Goal: Transaction & Acquisition: Download file/media

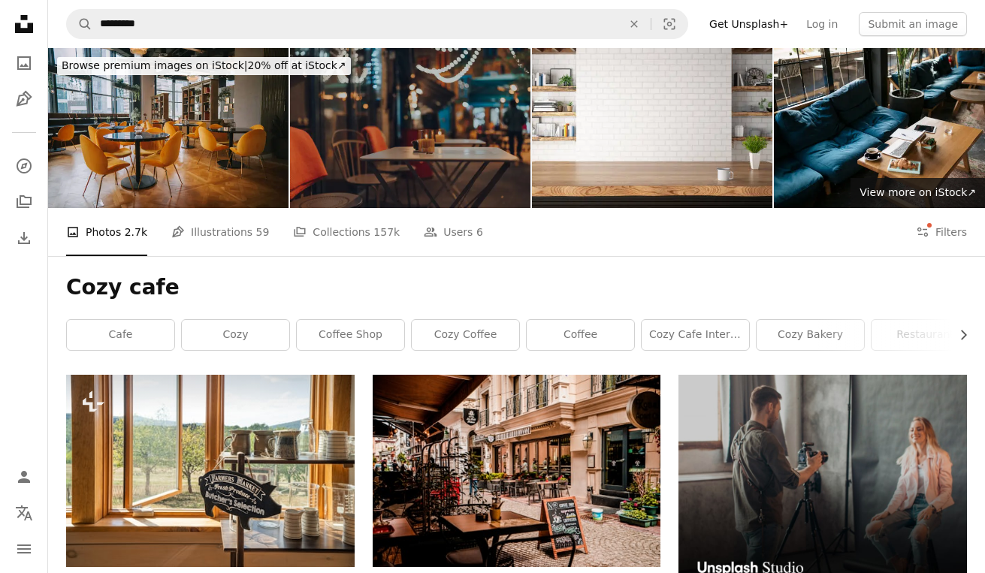
scroll to position [4771, 0]
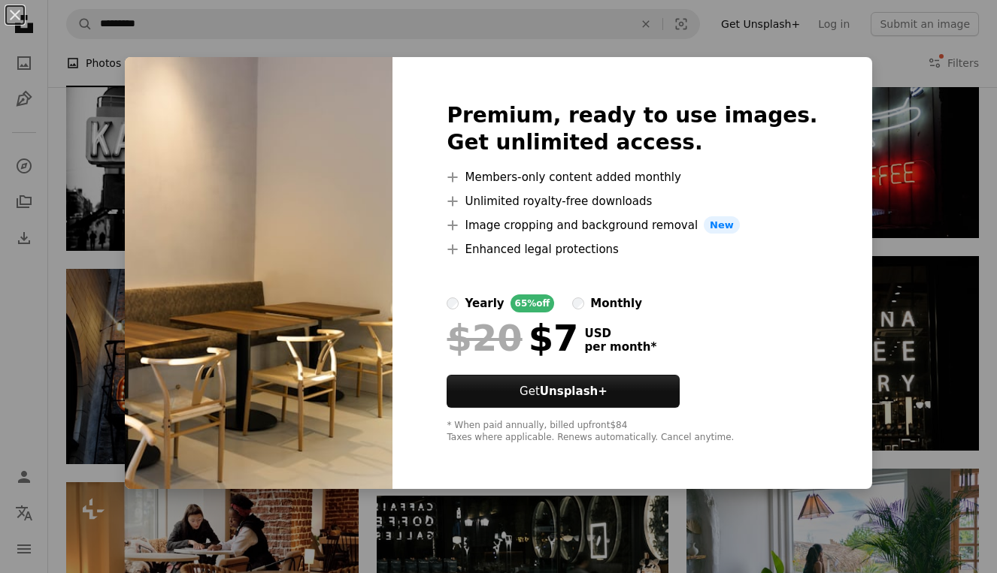
click at [43, 498] on div "An X shape Premium, ready to use images. Get unlimited access. A plus sign Memb…" at bounding box center [498, 286] width 997 height 573
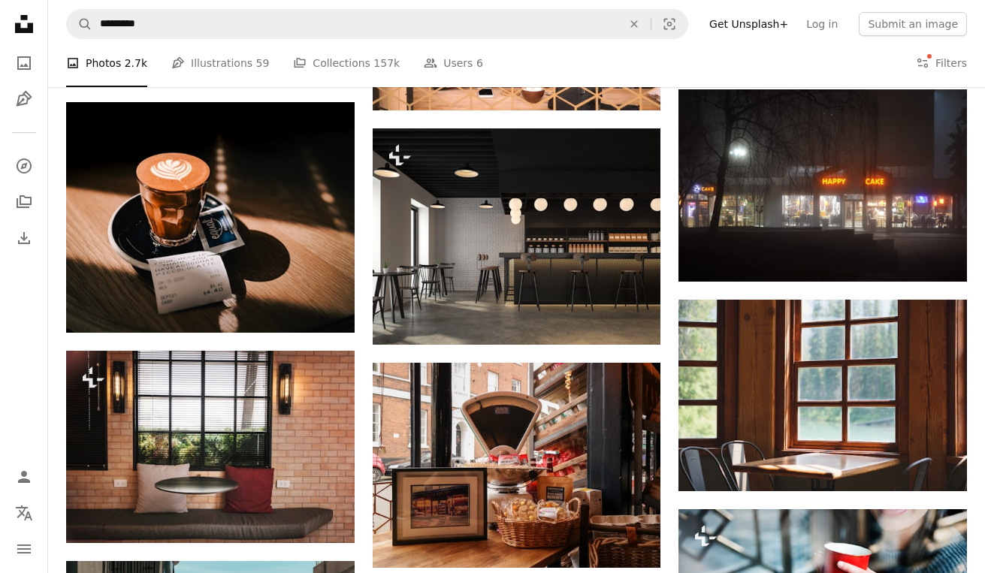
scroll to position [5837, 0]
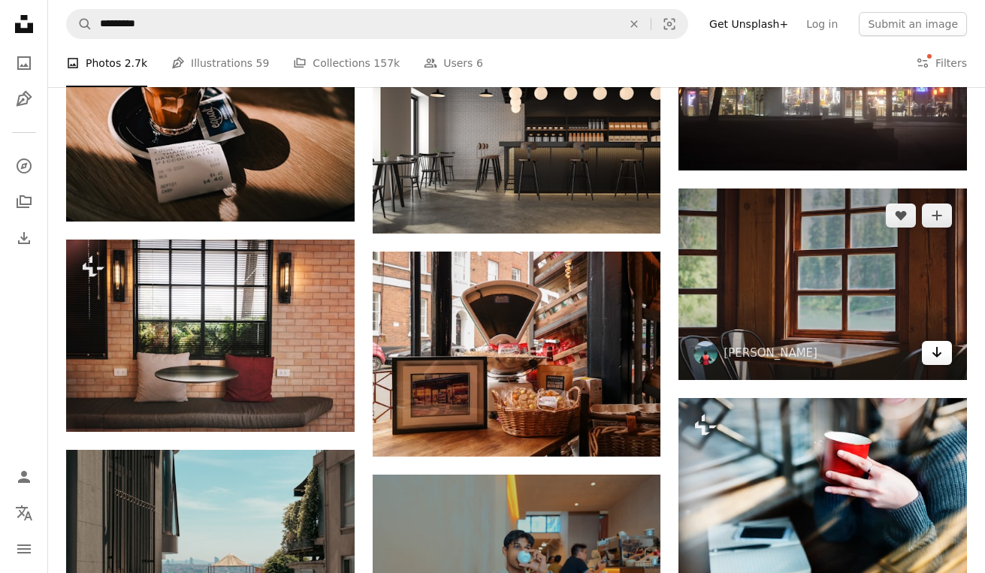
click at [942, 357] on icon "Arrow pointing down" at bounding box center [937, 352] width 12 height 18
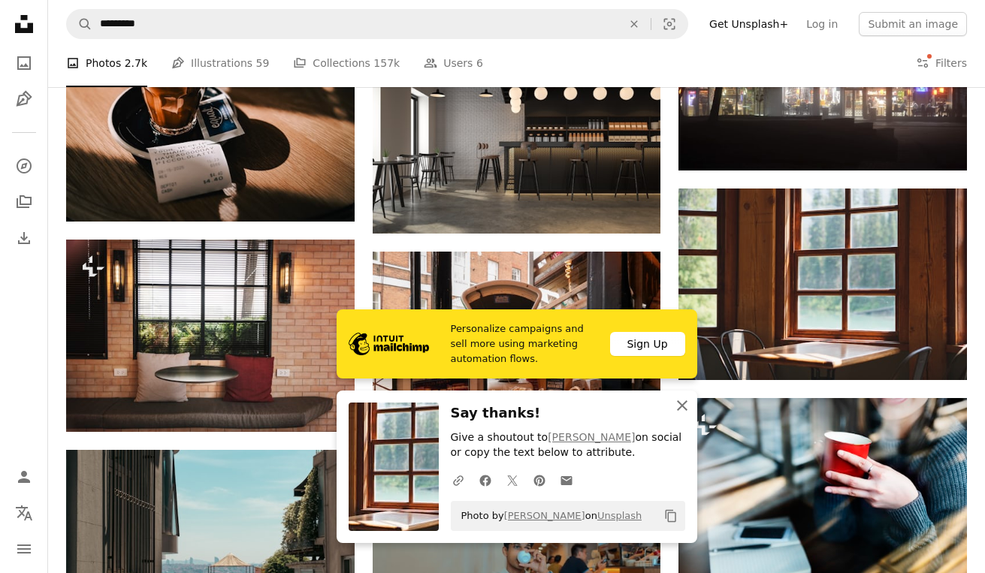
click at [686, 403] on icon "An X shape" at bounding box center [682, 406] width 18 height 18
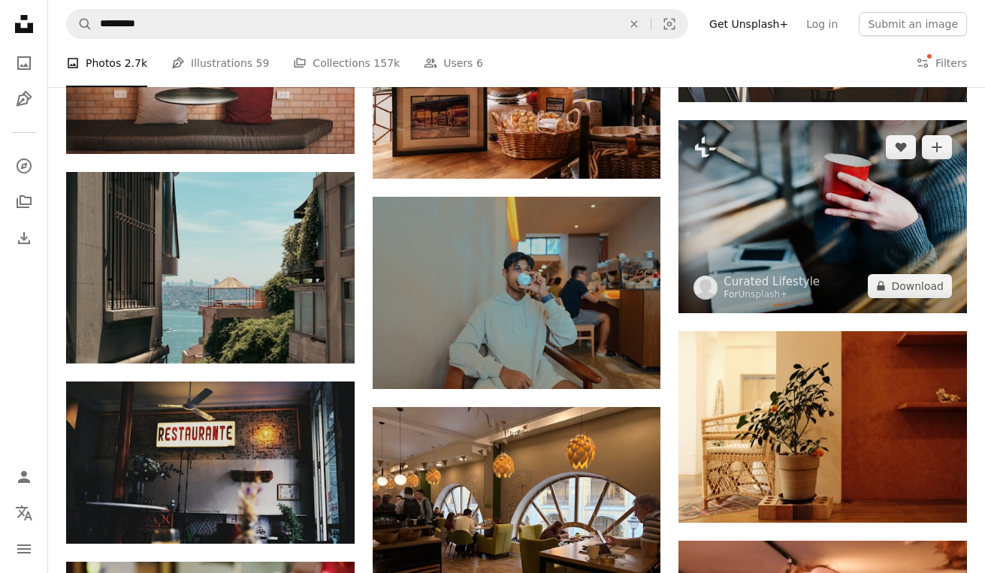
scroll to position [6120, 0]
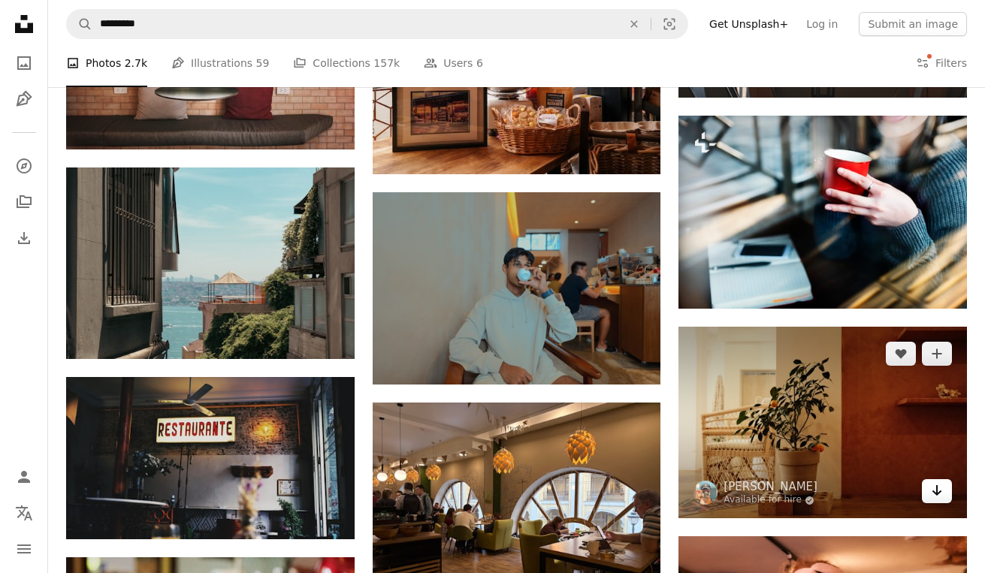
click at [940, 494] on icon "Arrow pointing down" at bounding box center [937, 491] width 12 height 18
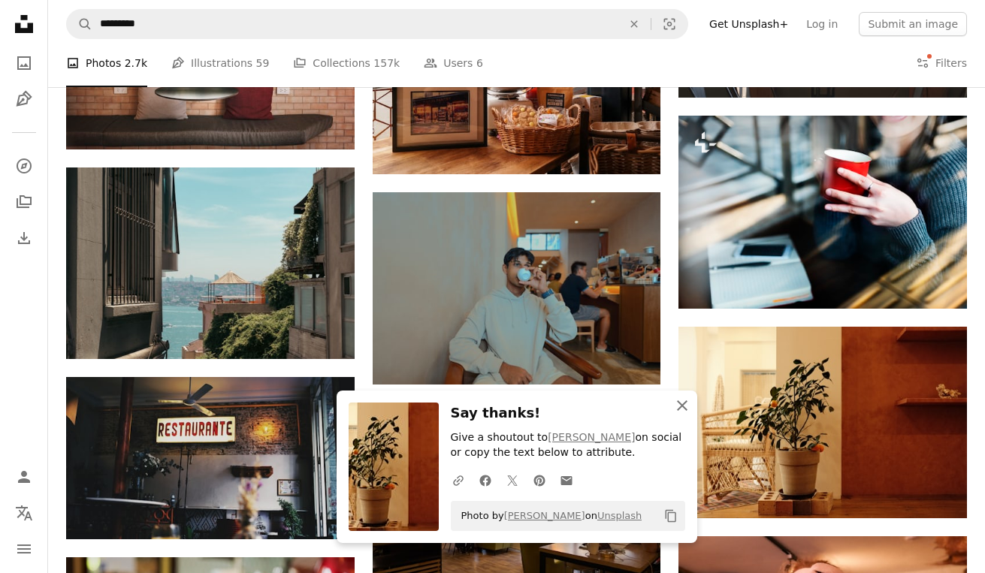
click at [685, 407] on icon "An X shape" at bounding box center [682, 406] width 18 height 18
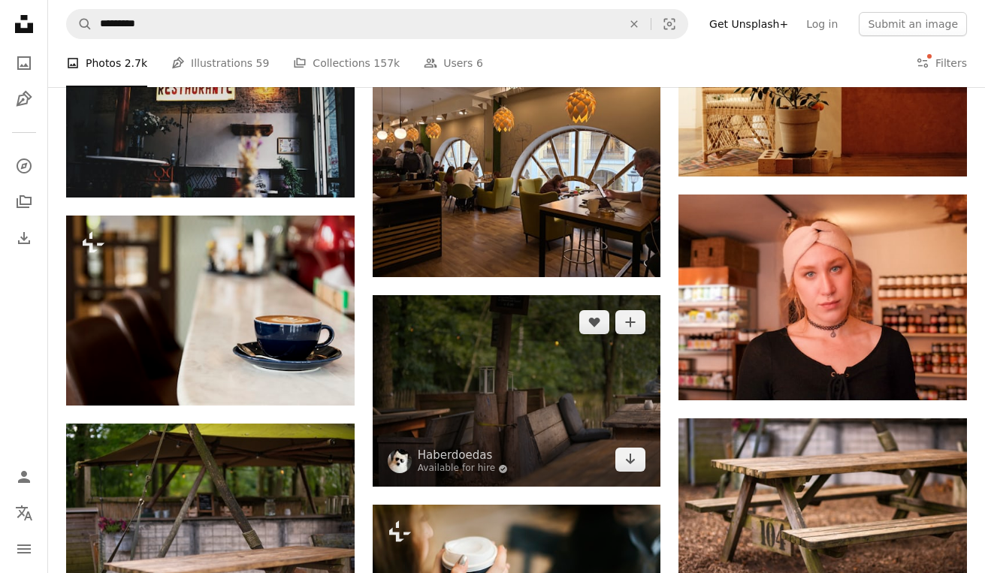
scroll to position [6513, 0]
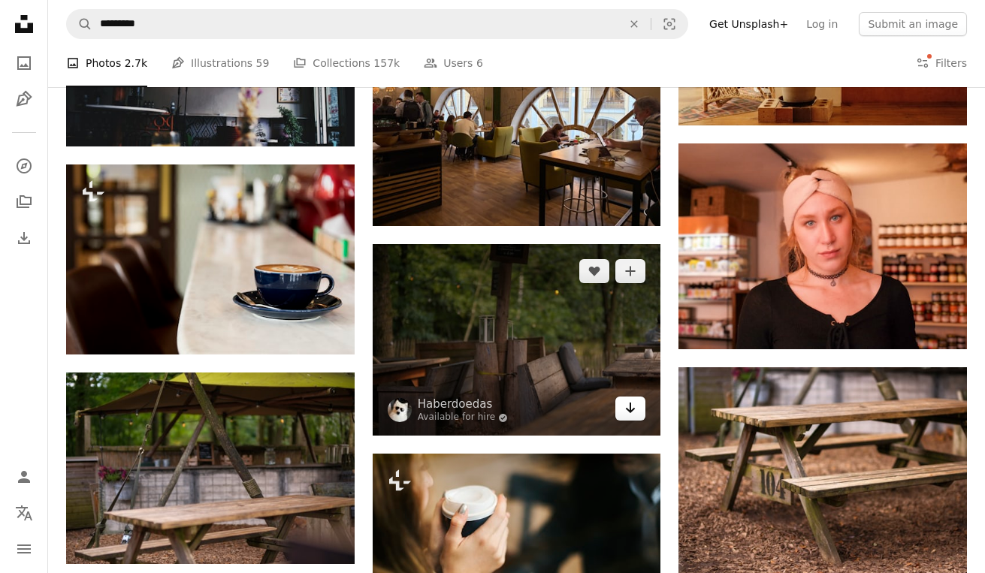
click at [629, 412] on icon "Arrow pointing down" at bounding box center [631, 408] width 12 height 18
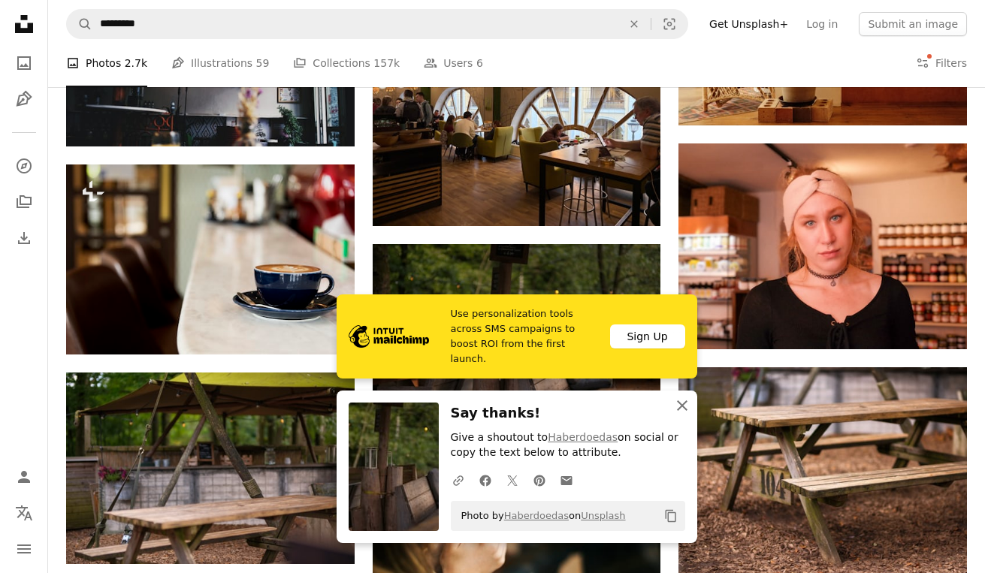
click at [688, 405] on icon "An X shape" at bounding box center [682, 406] width 18 height 18
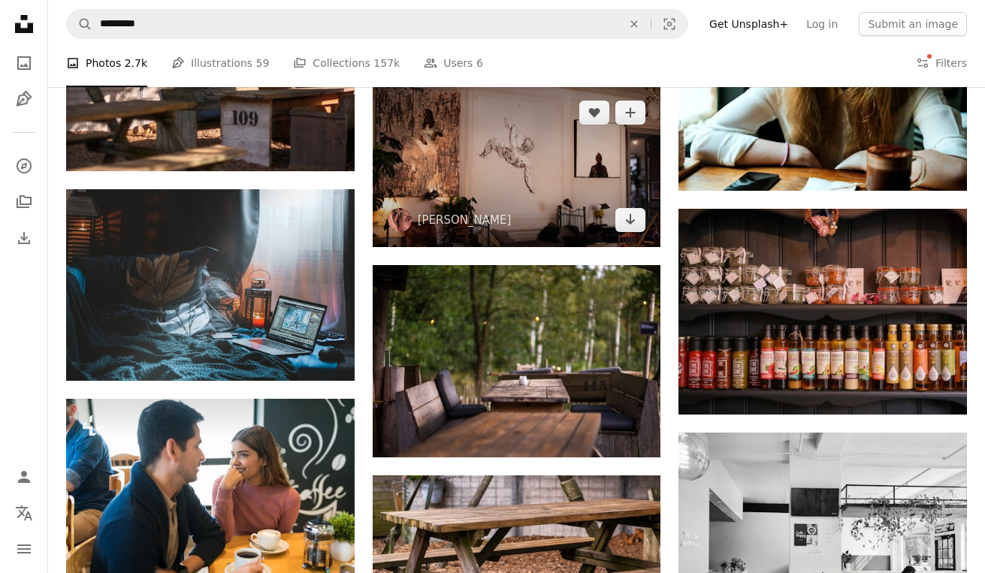
scroll to position [7142, 0]
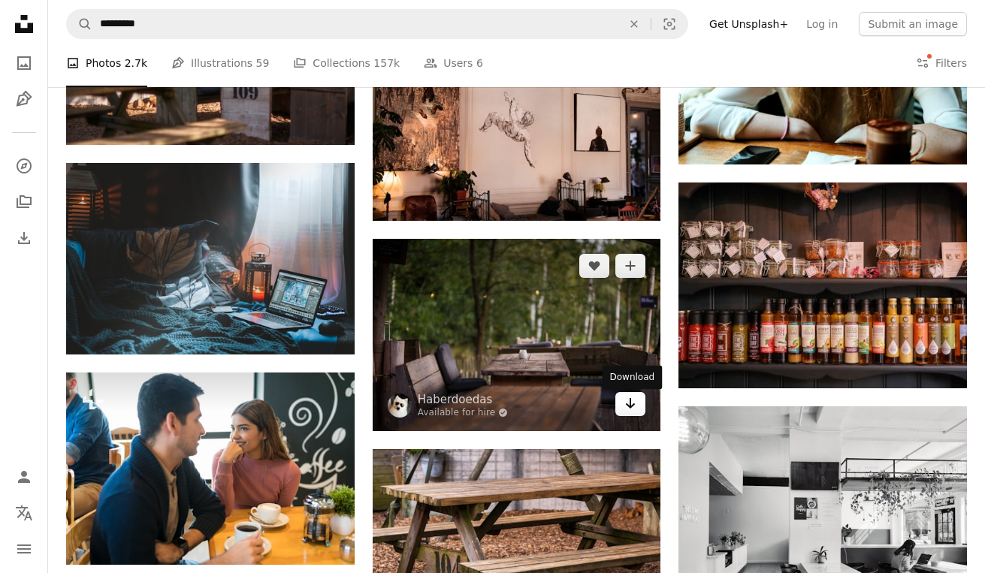
click at [631, 409] on icon "Download" at bounding box center [631, 403] width 10 height 11
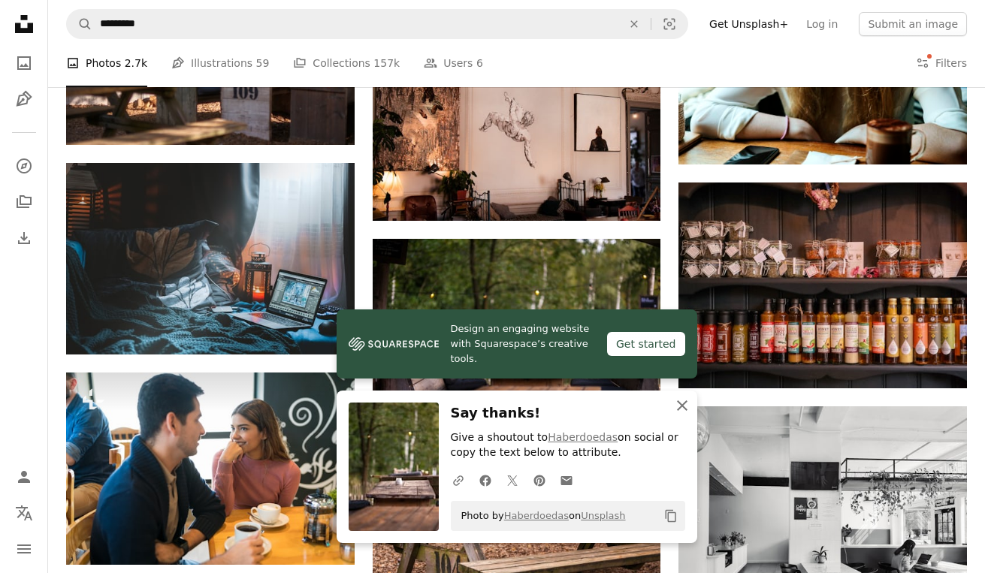
click at [687, 405] on icon "An X shape" at bounding box center [682, 406] width 18 height 18
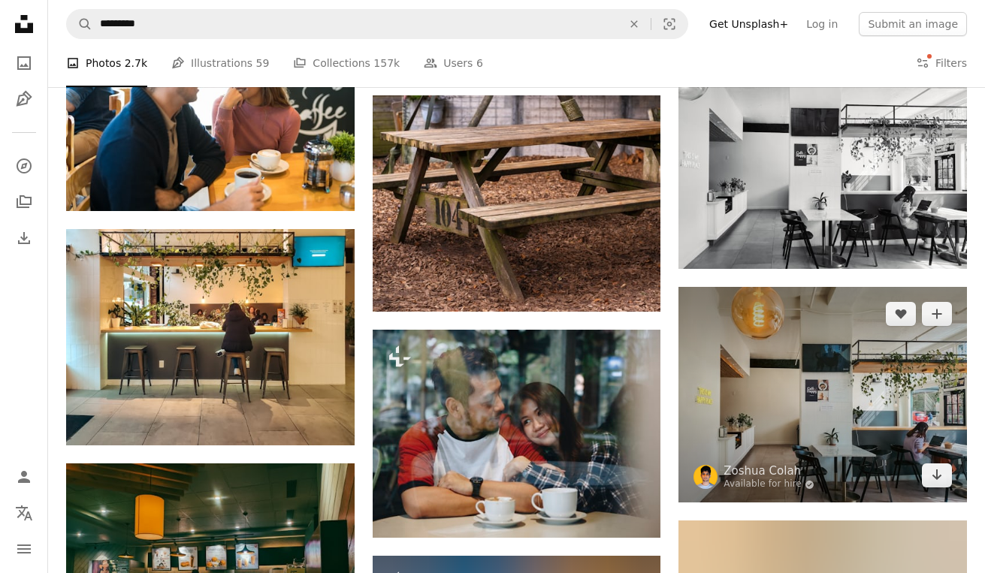
scroll to position [7514, 0]
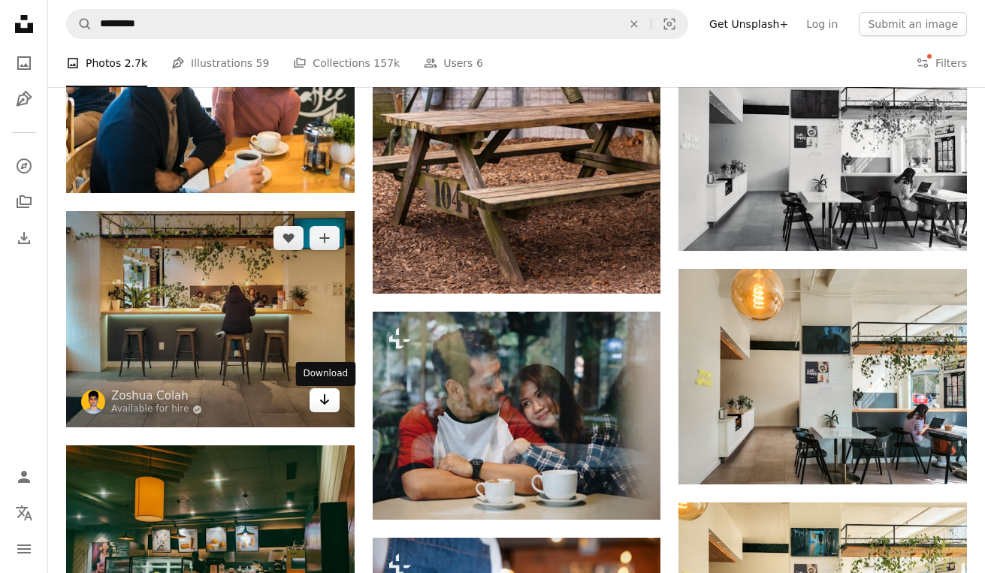
click at [322, 402] on icon "Arrow pointing down" at bounding box center [325, 400] width 12 height 18
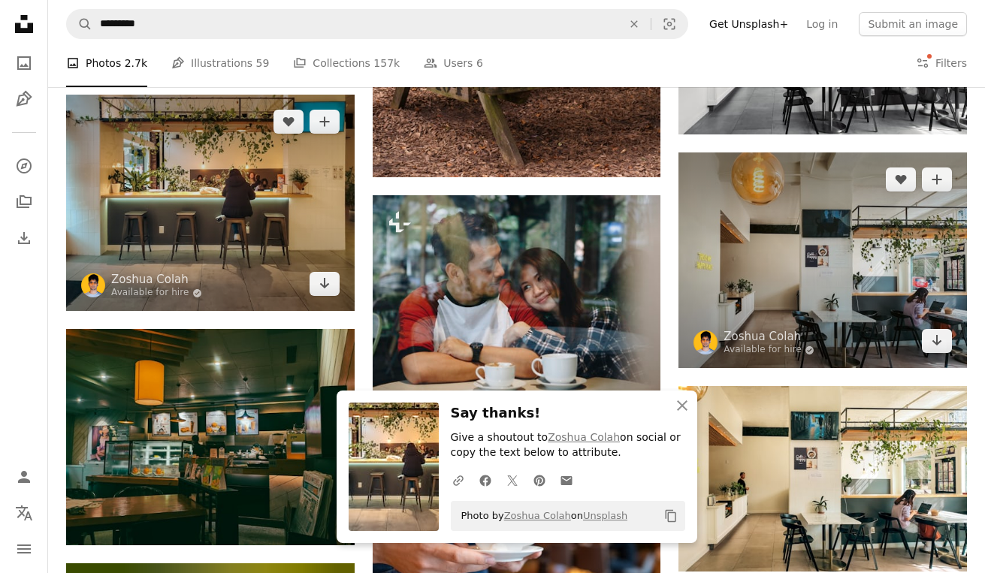
scroll to position [7647, 0]
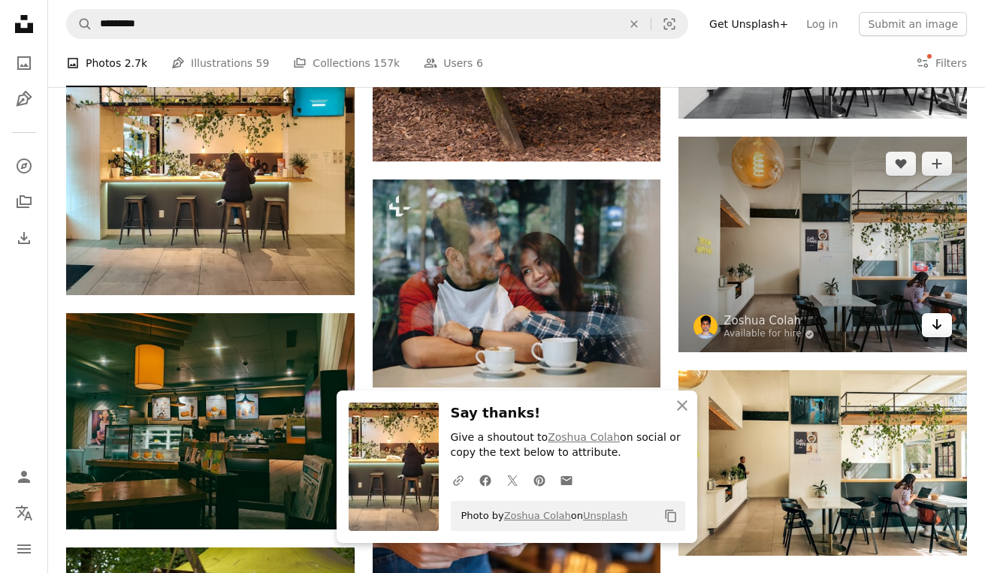
click at [939, 327] on icon "Arrow pointing down" at bounding box center [937, 325] width 12 height 18
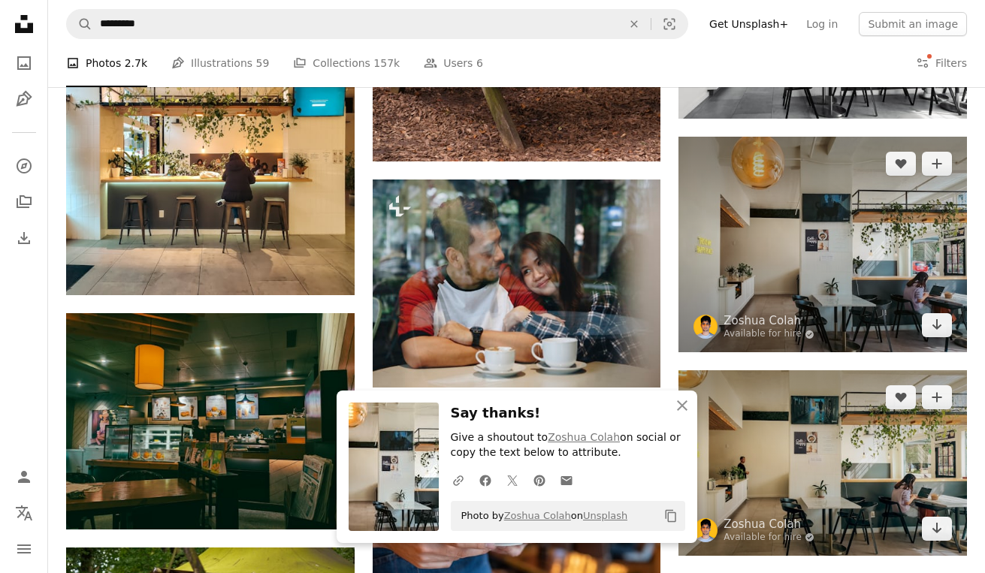
scroll to position [7779, 0]
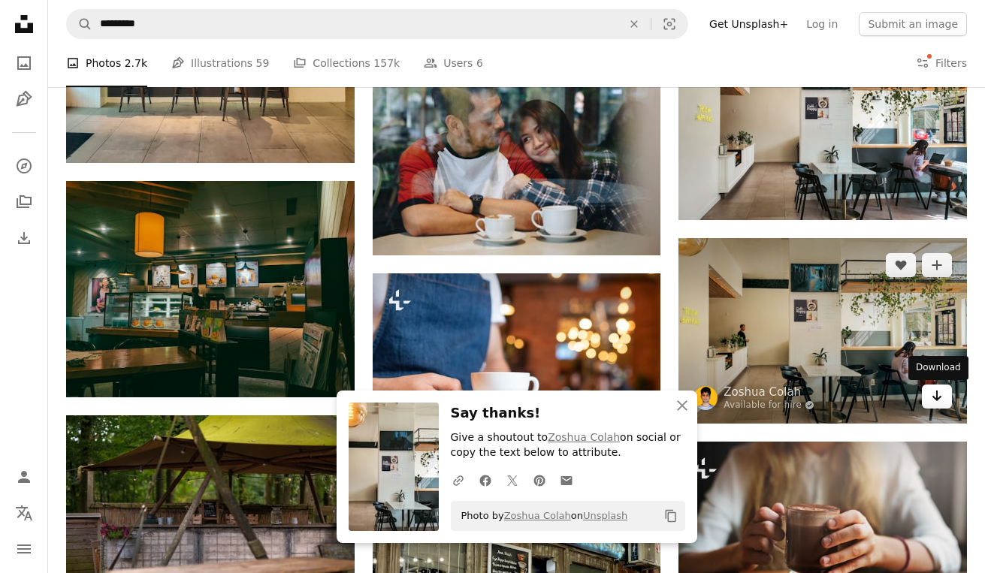
click at [939, 394] on icon "Arrow pointing down" at bounding box center [937, 396] width 12 height 18
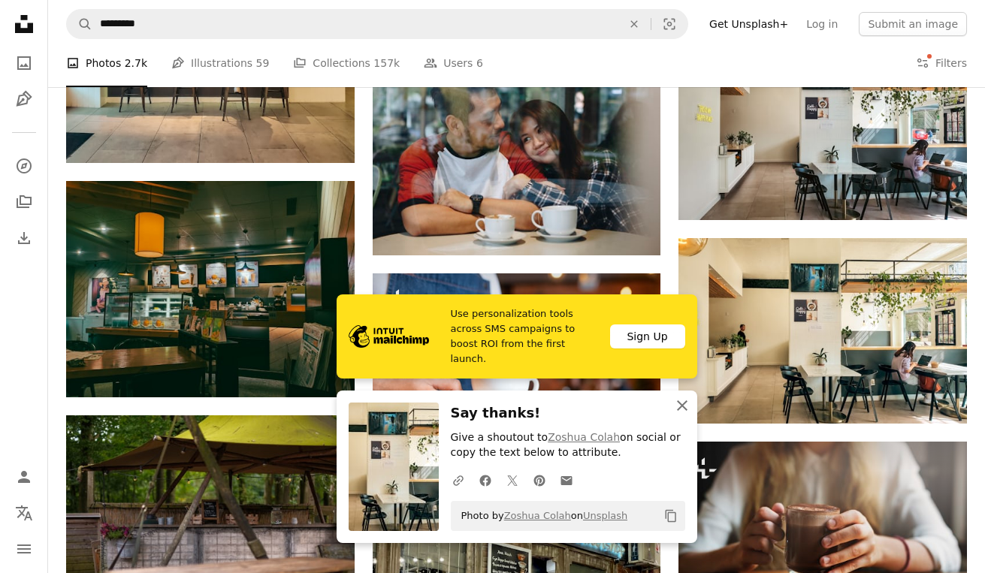
click at [683, 404] on icon "button" at bounding box center [682, 406] width 11 height 11
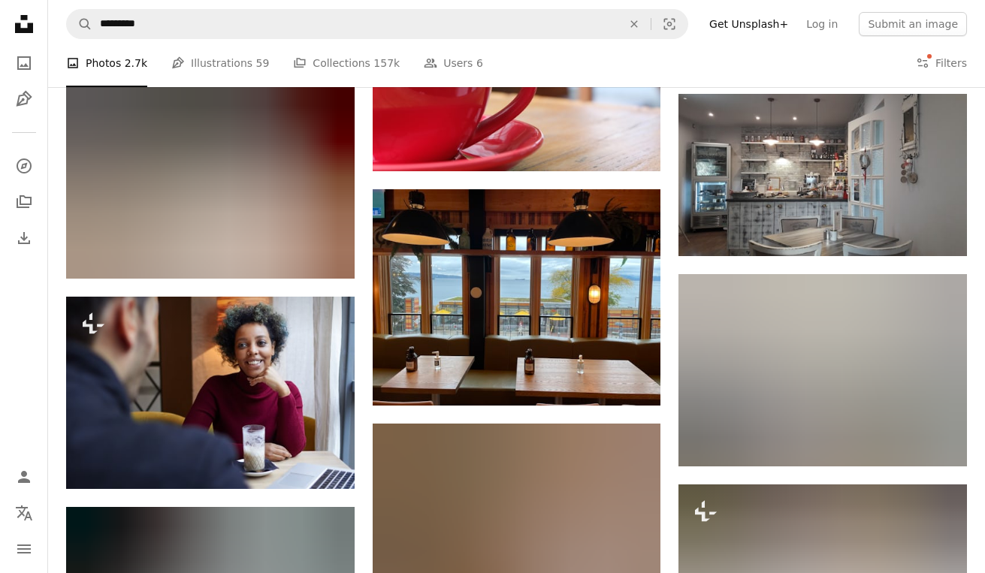
scroll to position [11709, 0]
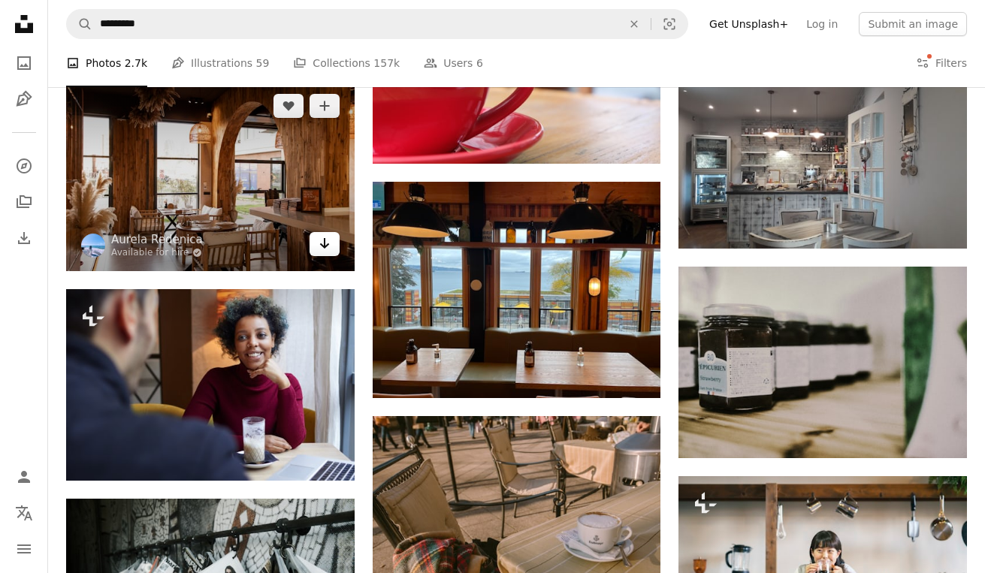
click at [319, 251] on icon "Arrow pointing down" at bounding box center [325, 243] width 12 height 18
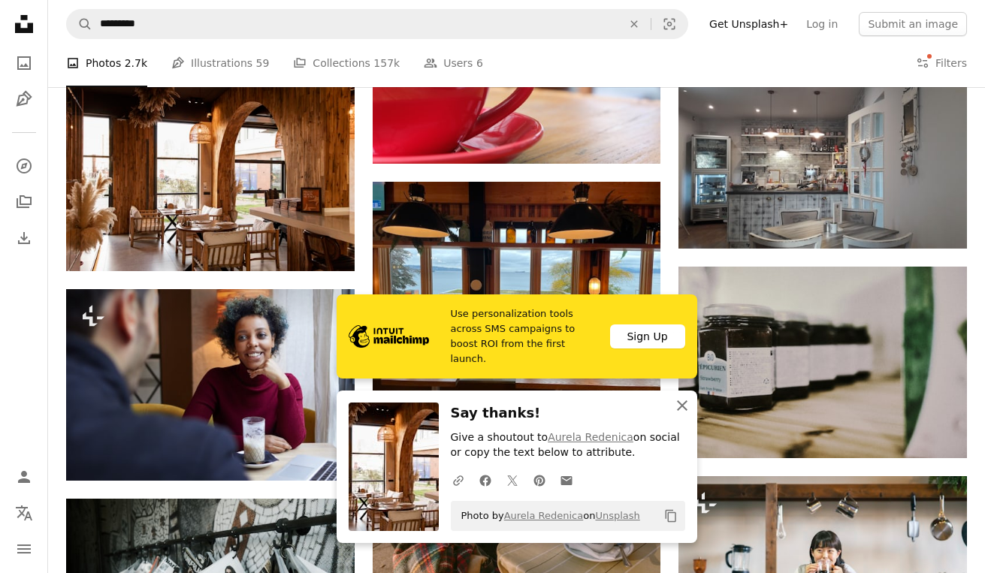
click at [689, 404] on icon "An X shape" at bounding box center [682, 406] width 18 height 18
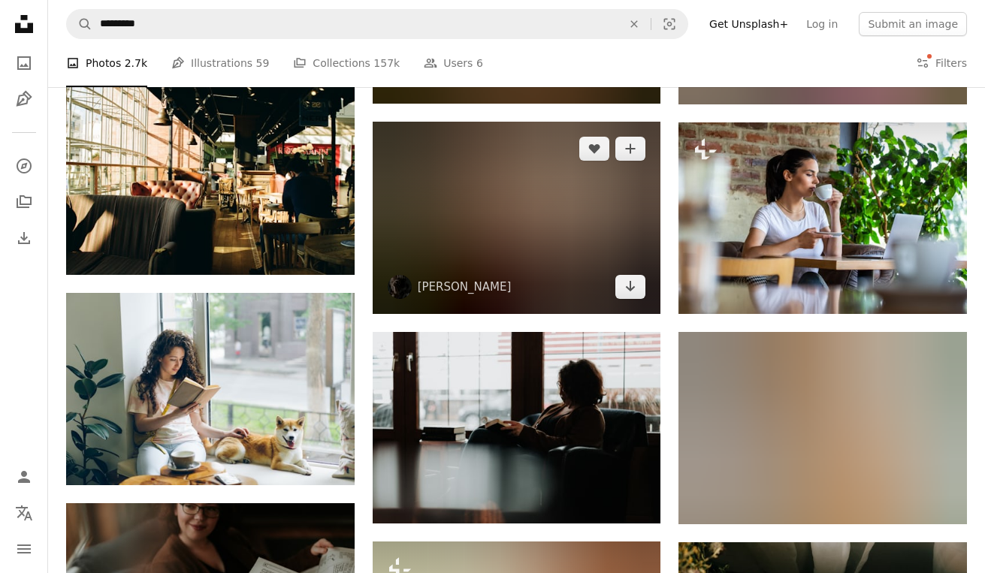
scroll to position [15628, 0]
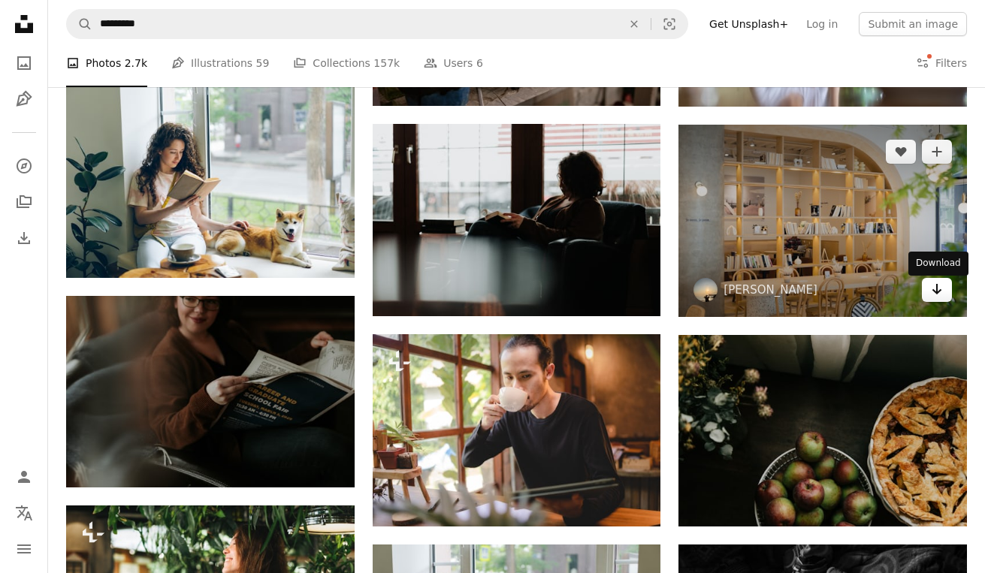
click at [935, 298] on icon "Arrow pointing down" at bounding box center [937, 289] width 12 height 18
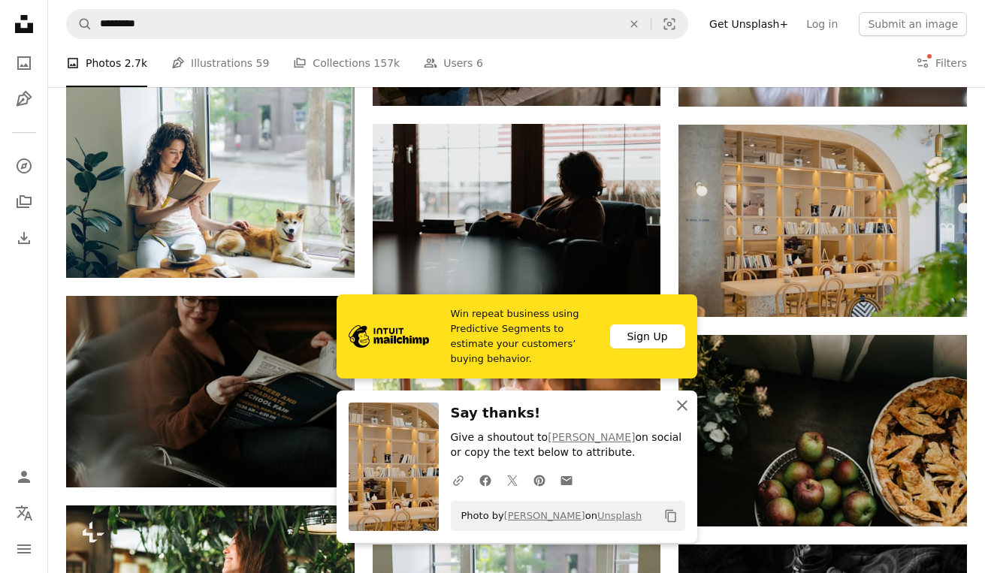
click at [686, 402] on icon "An X shape" at bounding box center [682, 406] width 18 height 18
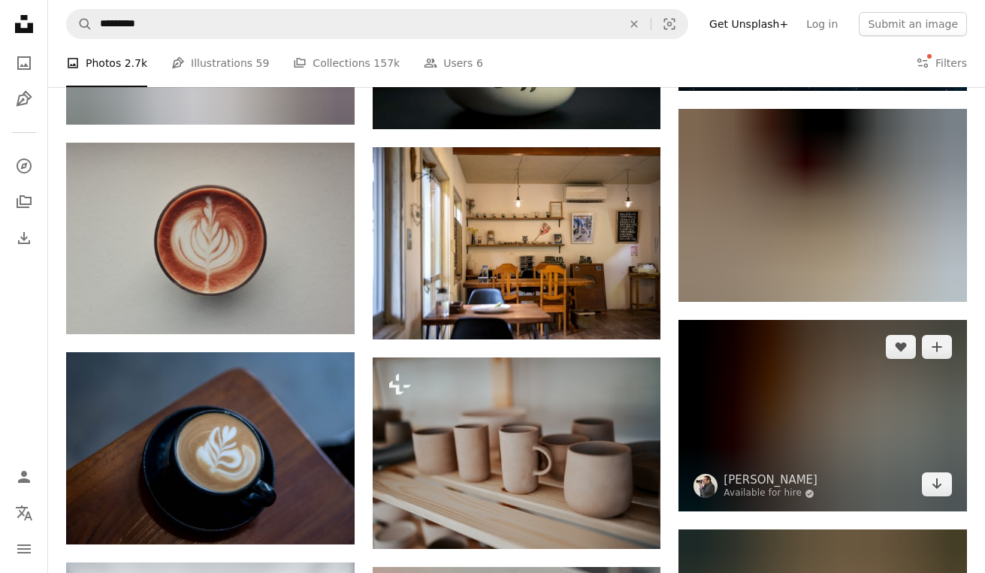
scroll to position [49032, 0]
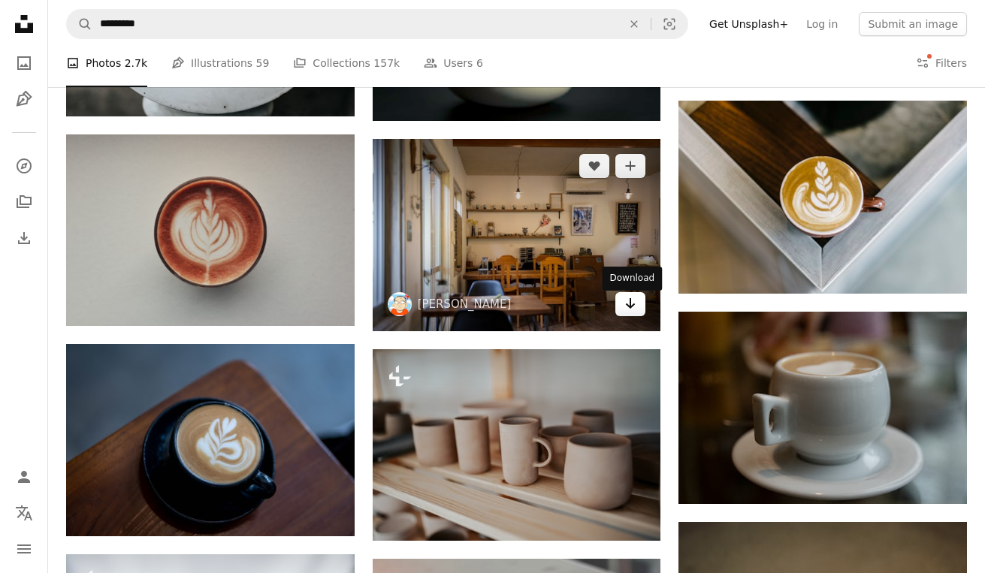
click at [637, 313] on link "Arrow pointing down" at bounding box center [630, 304] width 30 height 24
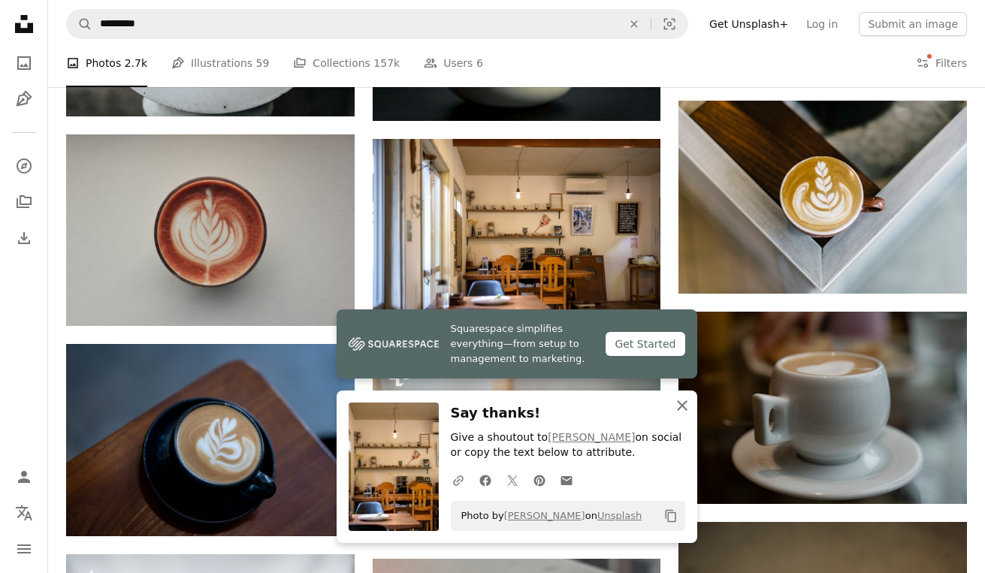
click at [680, 404] on icon "button" at bounding box center [682, 406] width 11 height 11
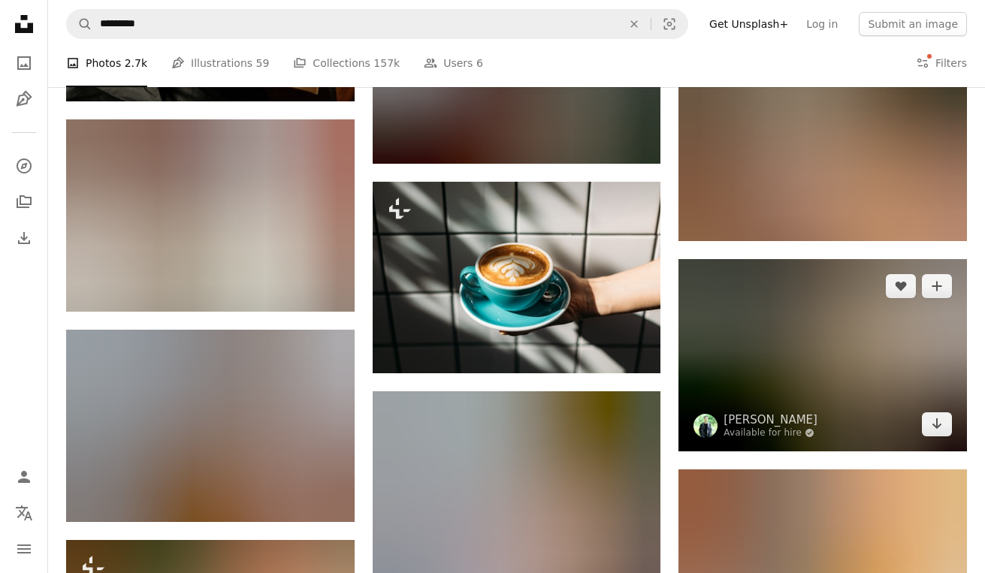
scroll to position [80906, 0]
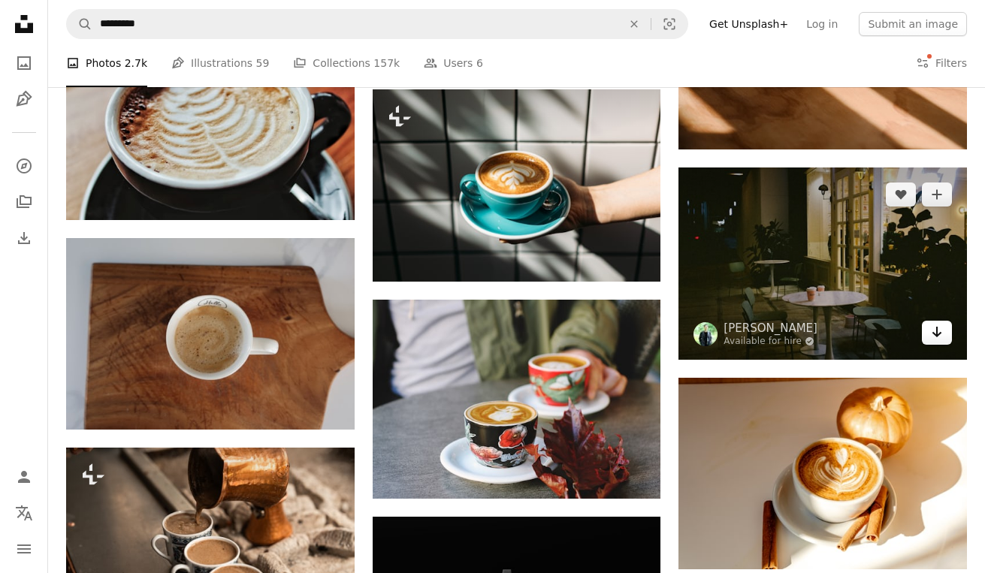
click at [939, 337] on icon "Download" at bounding box center [938, 332] width 10 height 11
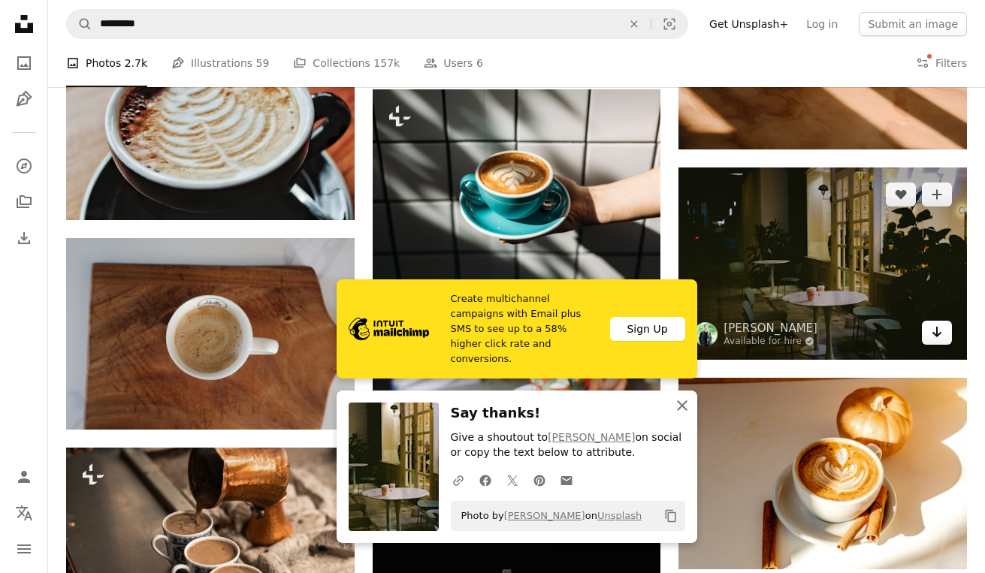
click at [686, 406] on icon "An X shape" at bounding box center [682, 406] width 18 height 18
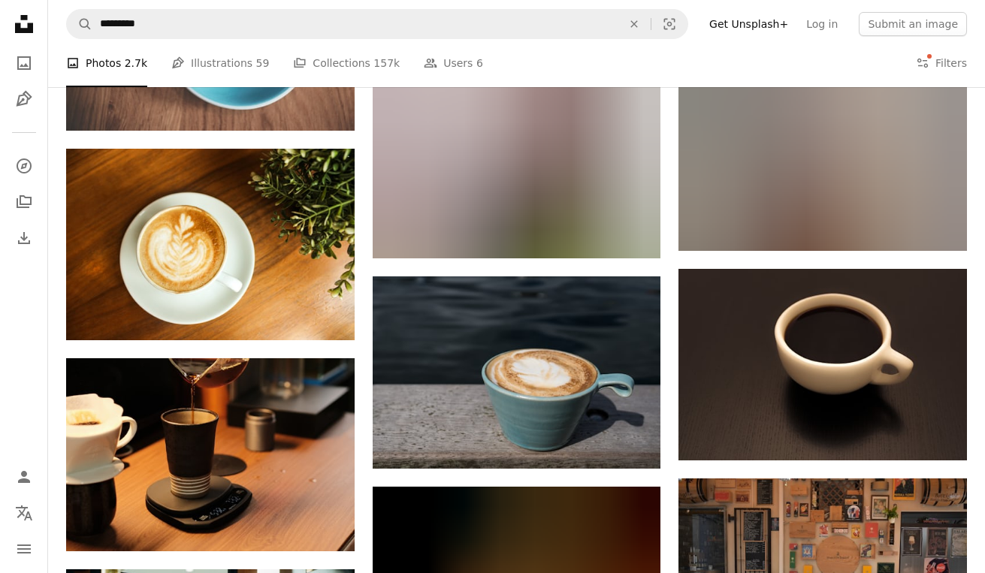
scroll to position [95047, 0]
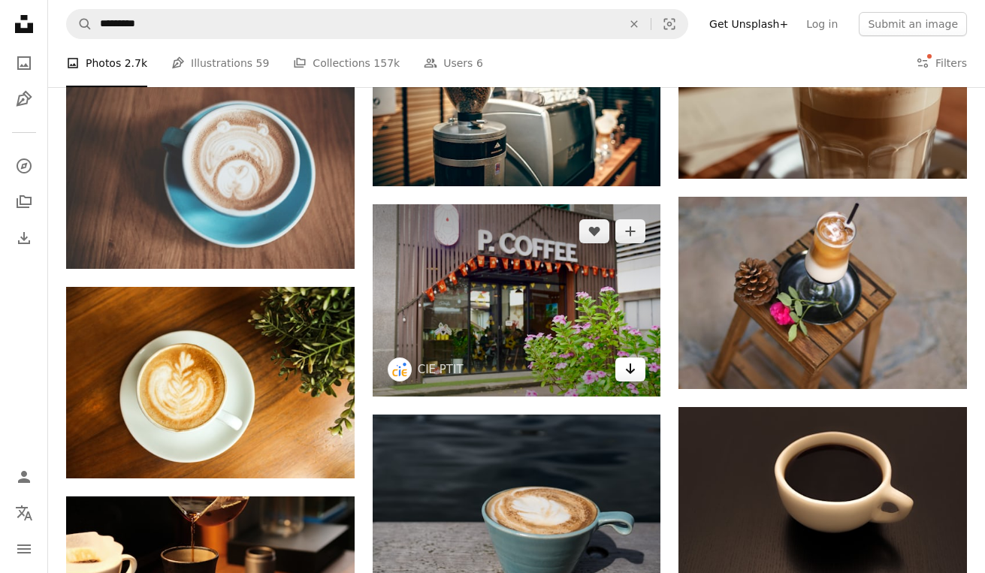
click at [631, 371] on icon "Download" at bounding box center [631, 369] width 10 height 11
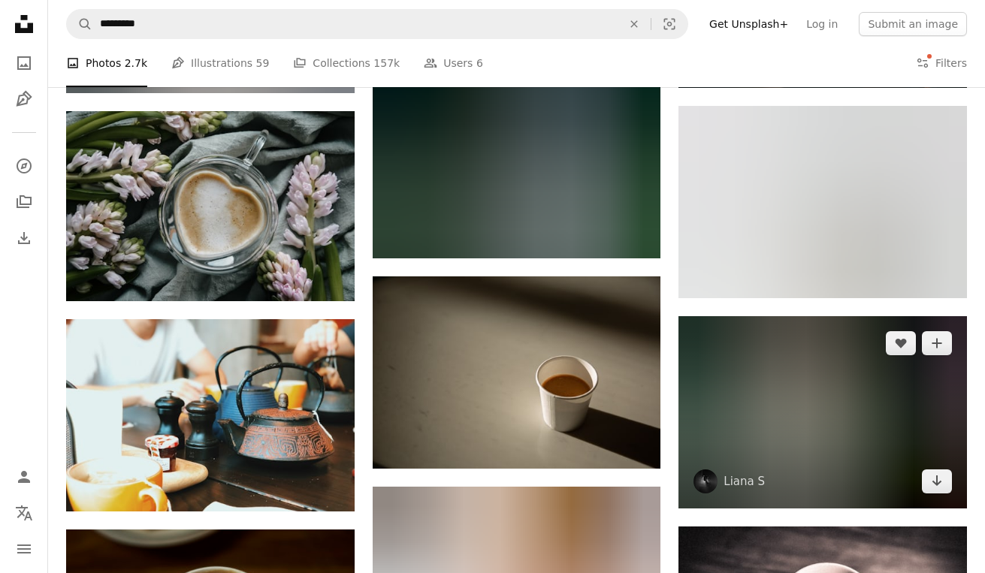
scroll to position [117078, 0]
